Goal: Book appointment/travel/reservation

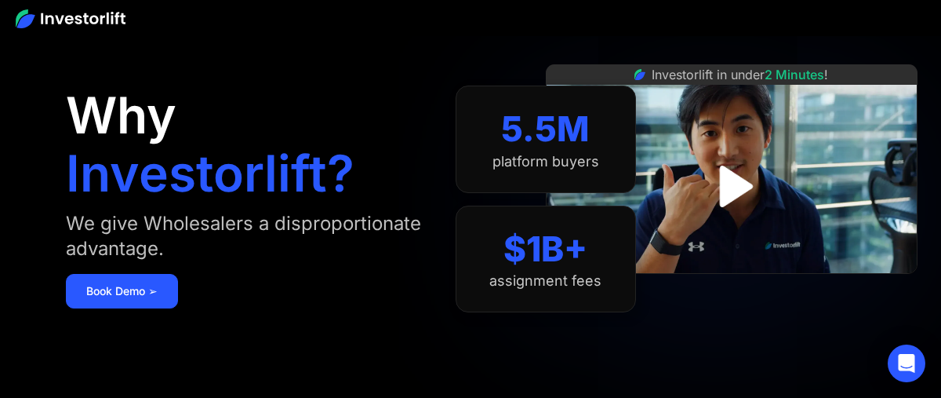
click at [86, 21] on img at bounding box center [71, 18] width 110 height 19
click at [60, 16] on img at bounding box center [71, 18] width 110 height 19
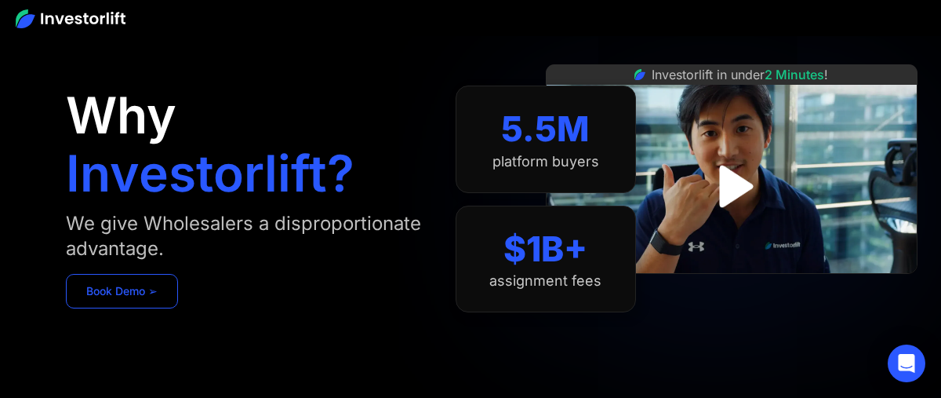
click at [140, 290] on link "Book Demo ➢" at bounding box center [122, 291] width 112 height 34
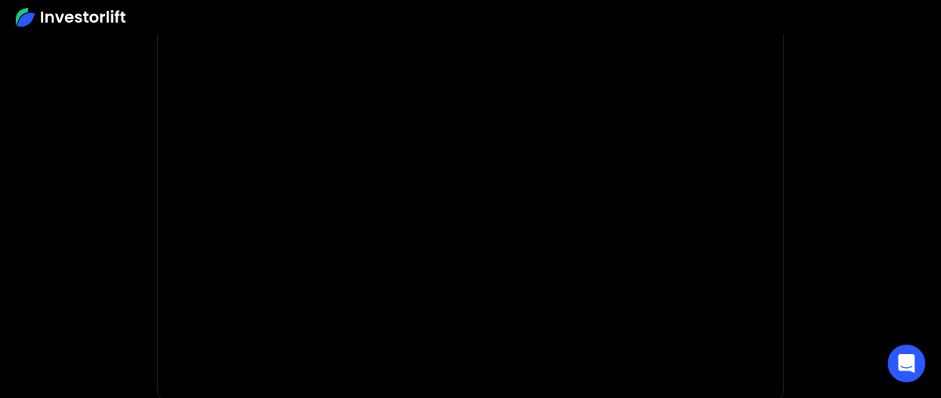
scroll to position [324, 0]
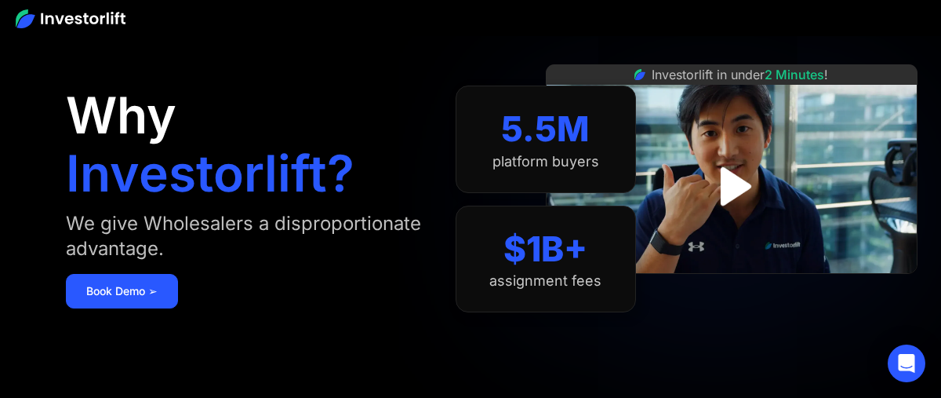
click at [747, 74] on div "Investorlift in under 2 Minutes !" at bounding box center [740, 74] width 176 height 19
click at [92, 18] on img at bounding box center [71, 18] width 110 height 19
